Goal: Task Accomplishment & Management: Manage account settings

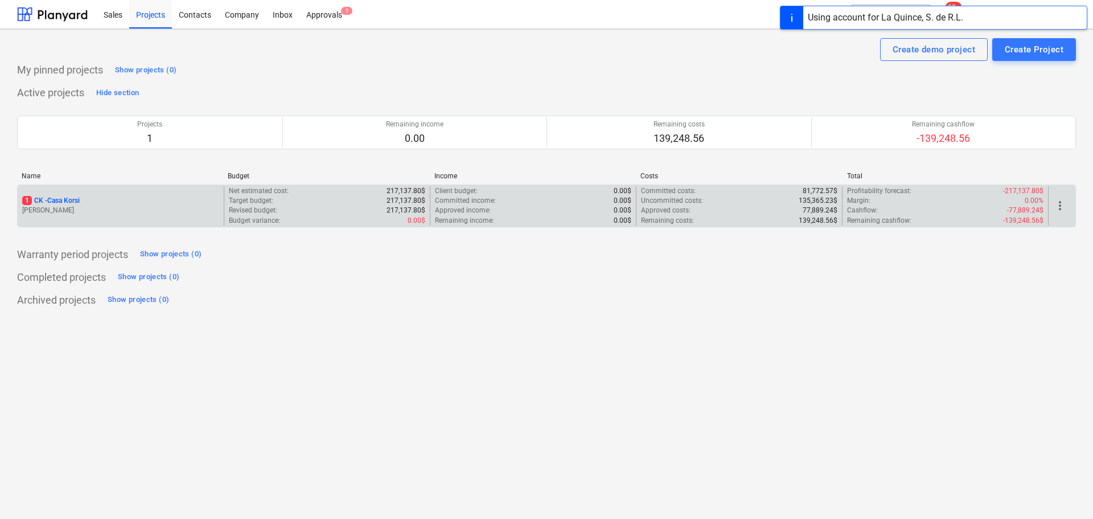
click at [54, 203] on p "1 CK - Casa Korsi" at bounding box center [50, 201] width 57 height 10
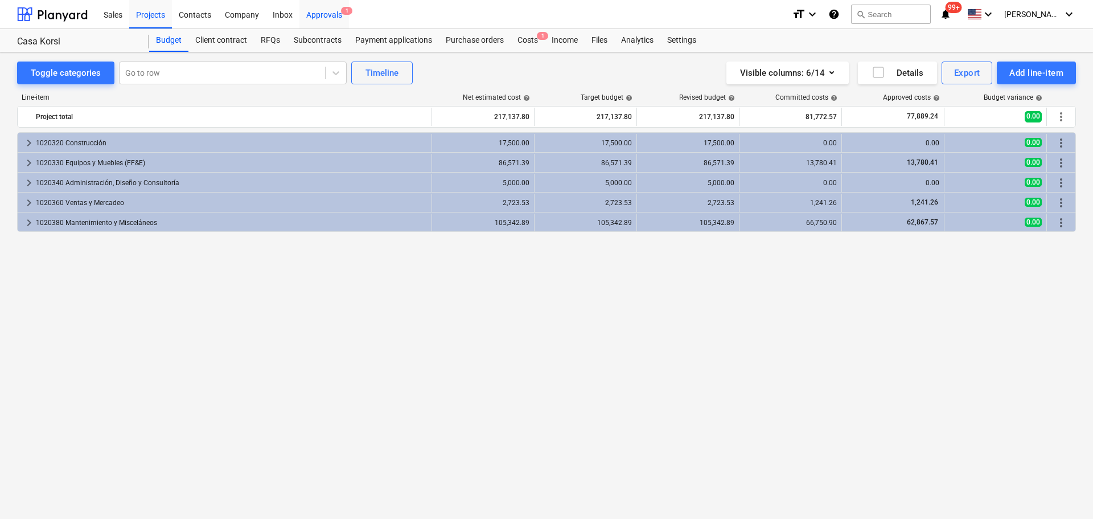
click at [323, 19] on div "Approvals 1" at bounding box center [324, 13] width 50 height 29
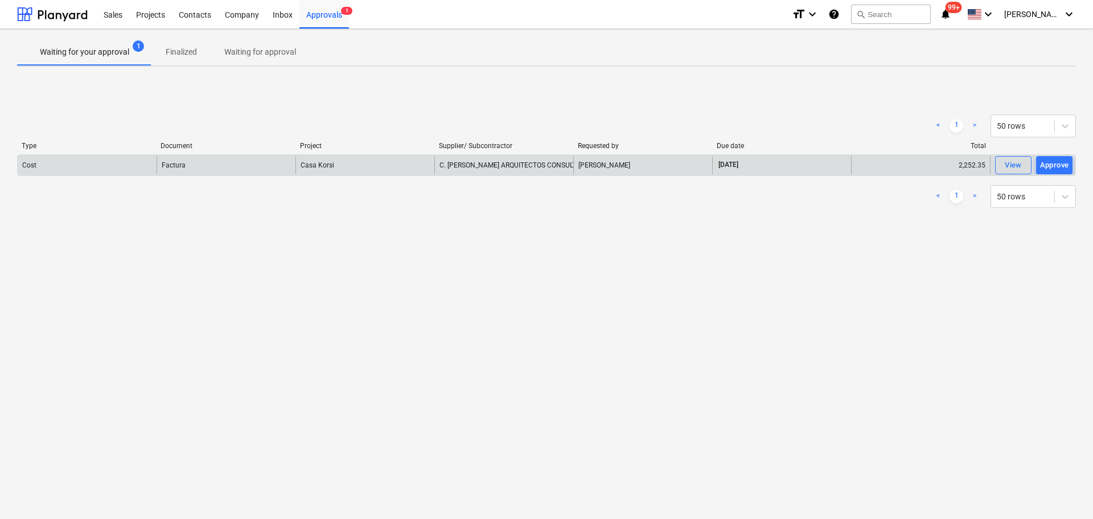
click at [198, 169] on div "Factura" at bounding box center [226, 165] width 139 height 18
click at [1016, 165] on div "View" at bounding box center [1013, 165] width 17 height 13
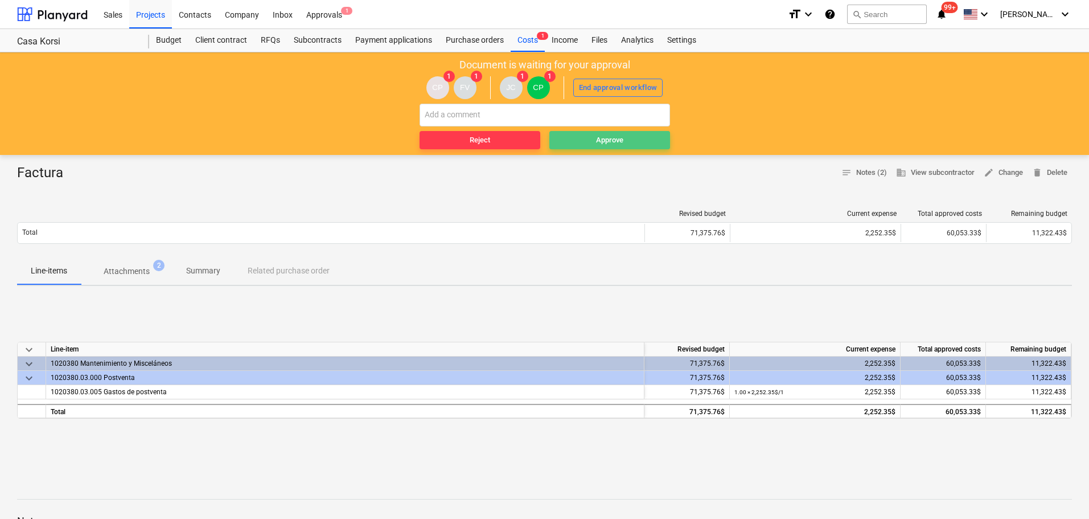
click at [596, 136] on div "Approve" at bounding box center [609, 140] width 27 height 13
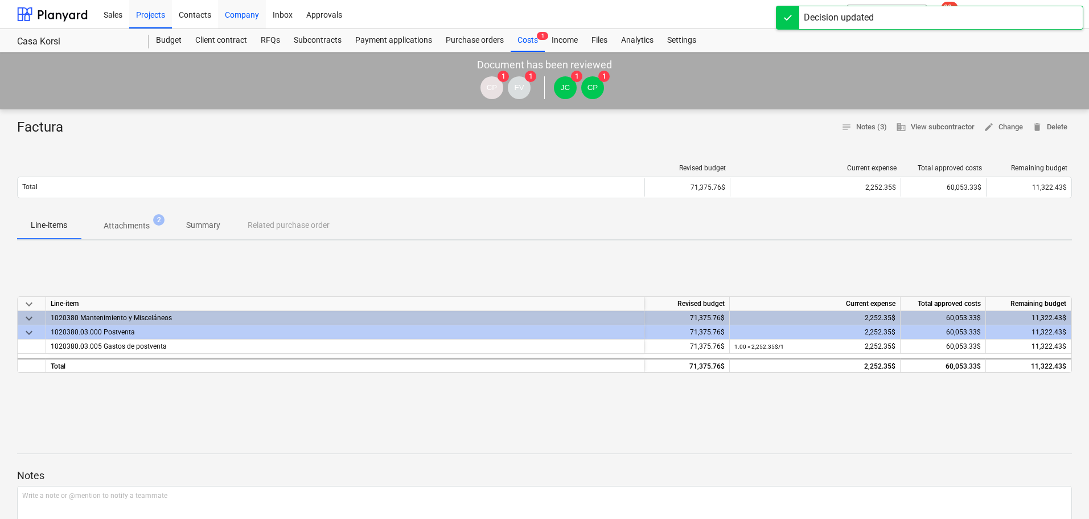
click at [252, 12] on div "Company" at bounding box center [242, 13] width 48 height 29
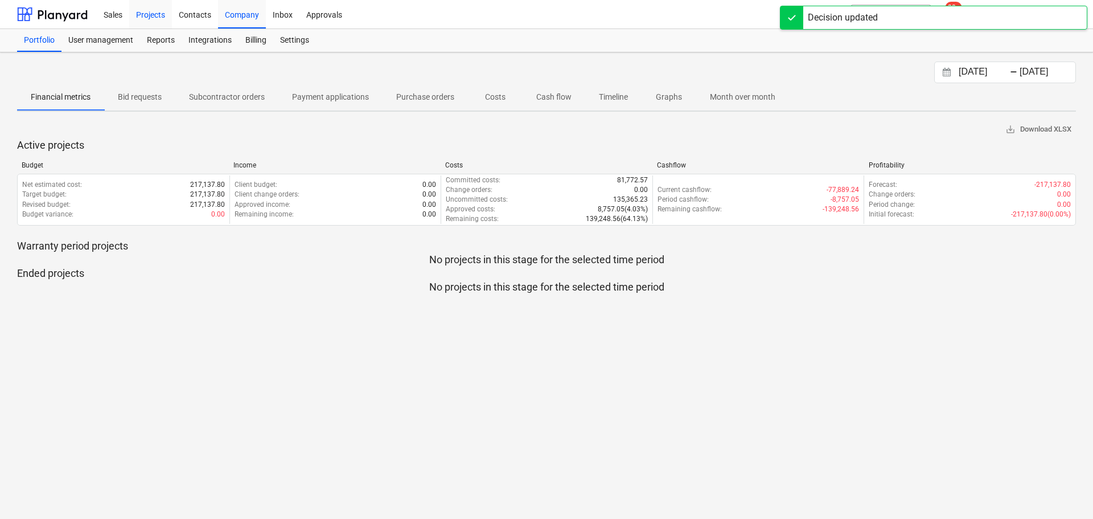
click at [160, 16] on div "Projects" at bounding box center [150, 13] width 43 height 29
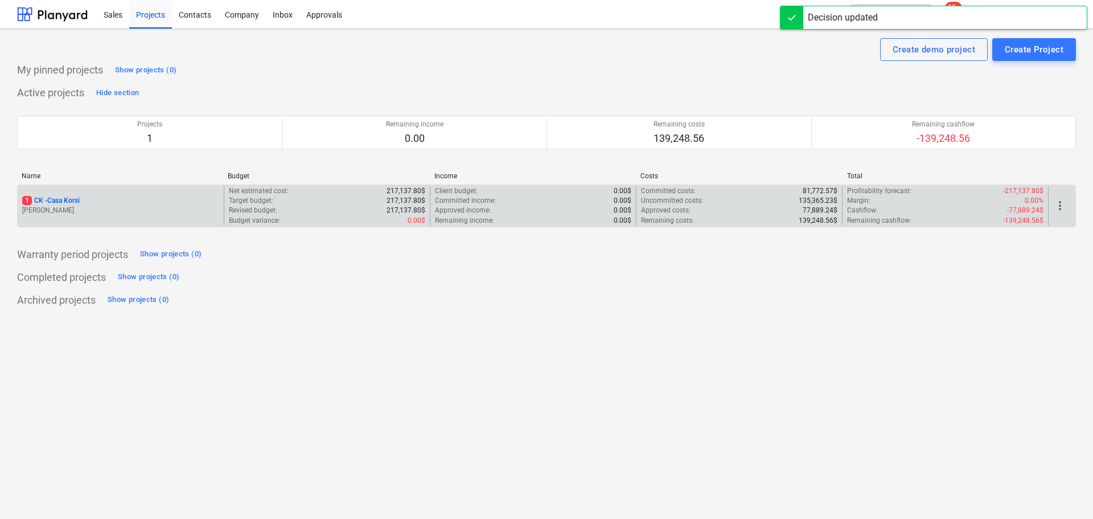
click at [66, 200] on p "1 CK - Casa Korsi" at bounding box center [50, 201] width 57 height 10
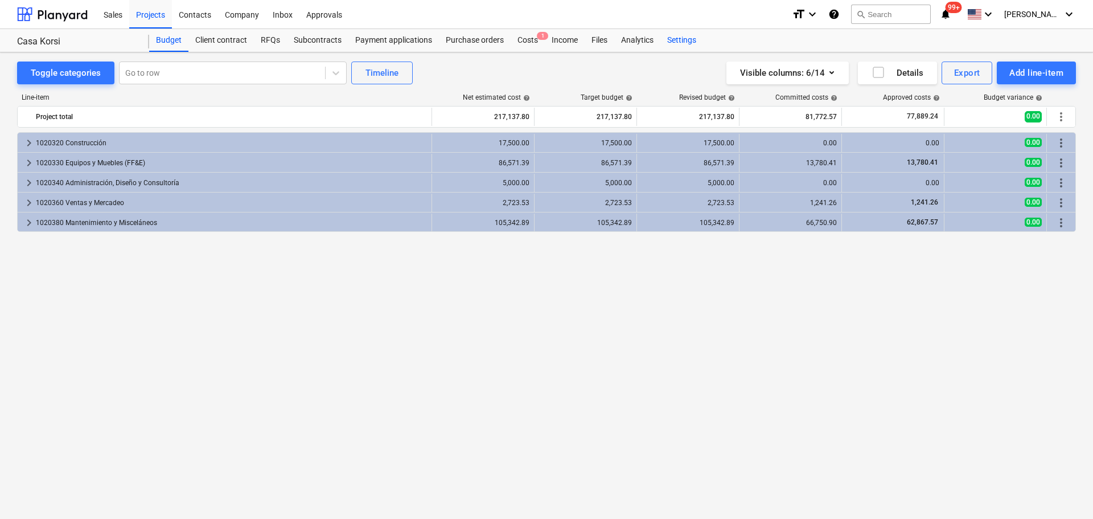
click at [673, 35] on div "Settings" at bounding box center [681, 40] width 43 height 23
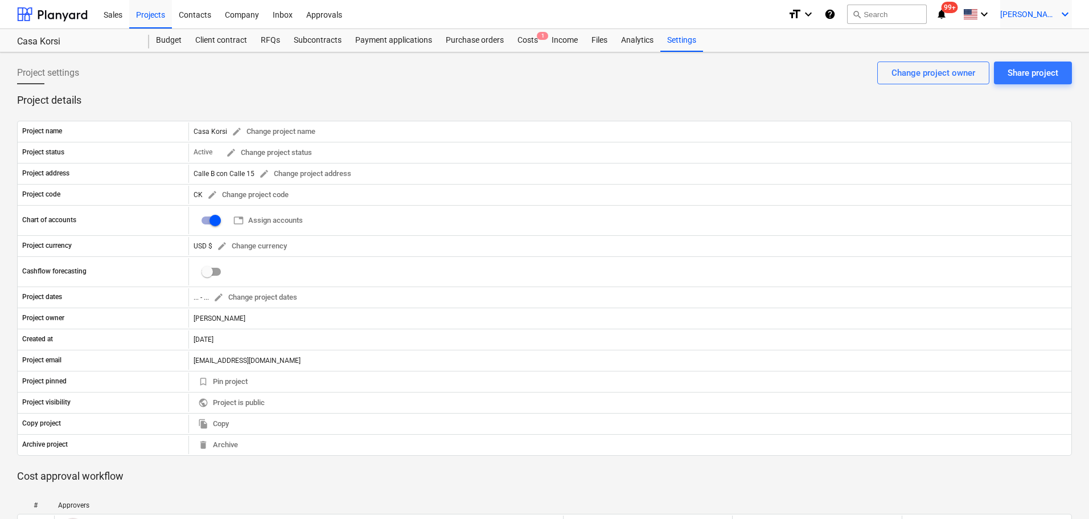
click at [1047, 17] on span "[PERSON_NAME]" at bounding box center [1028, 14] width 57 height 9
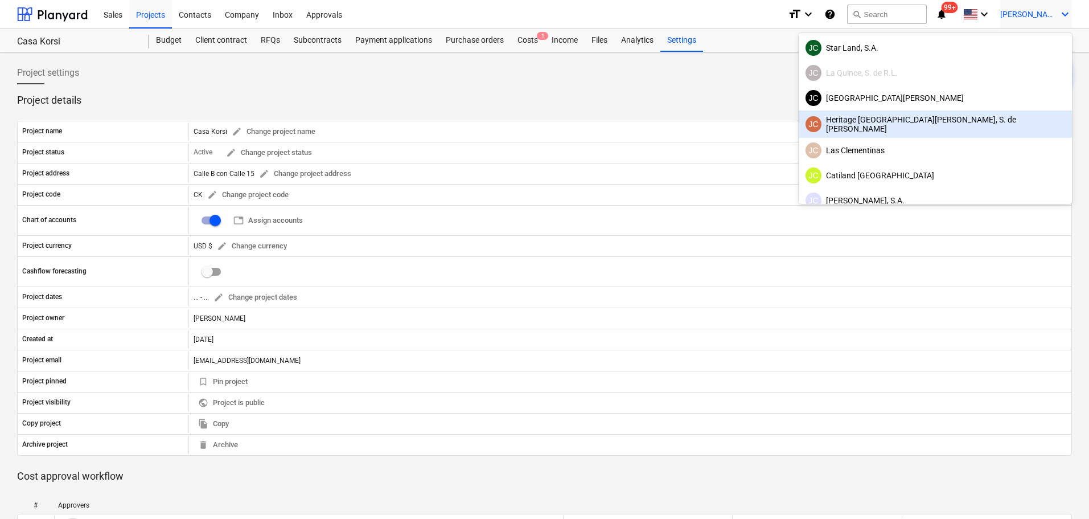
click at [971, 125] on div "JC Heritage [GEOGRAPHIC_DATA][PERSON_NAME], S. de [PERSON_NAME]" at bounding box center [936, 124] width 260 height 18
